Goal: Find specific page/section: Find specific page/section

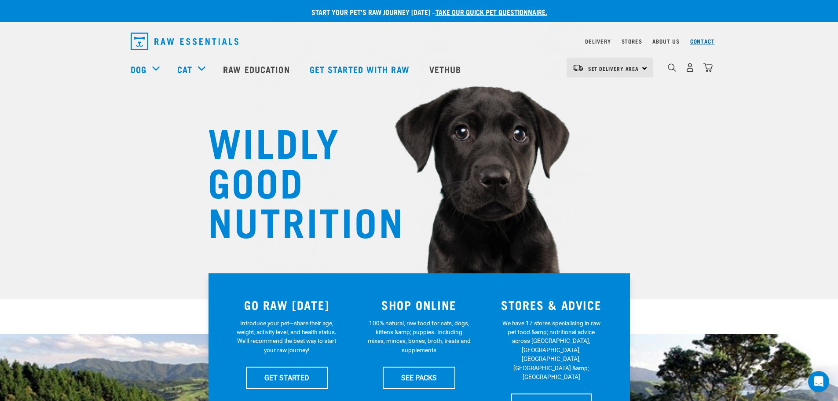
click at [703, 40] on link "Contact" at bounding box center [702, 41] width 25 height 3
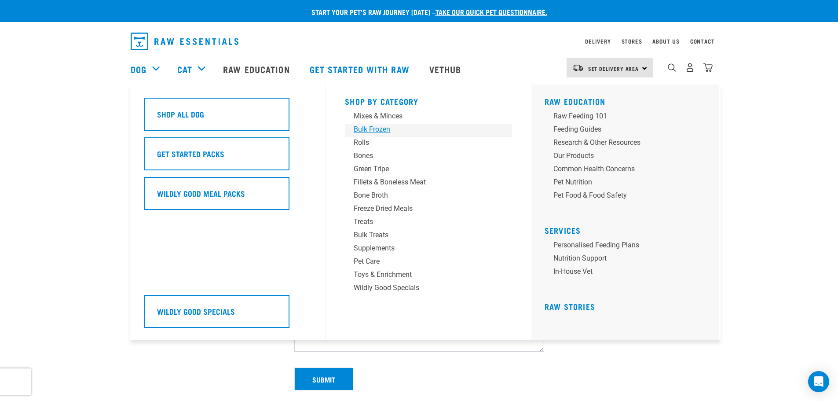
click at [375, 130] on div "Bulk Frozen" at bounding box center [422, 129] width 137 height 11
